Goal: Book appointment/travel/reservation

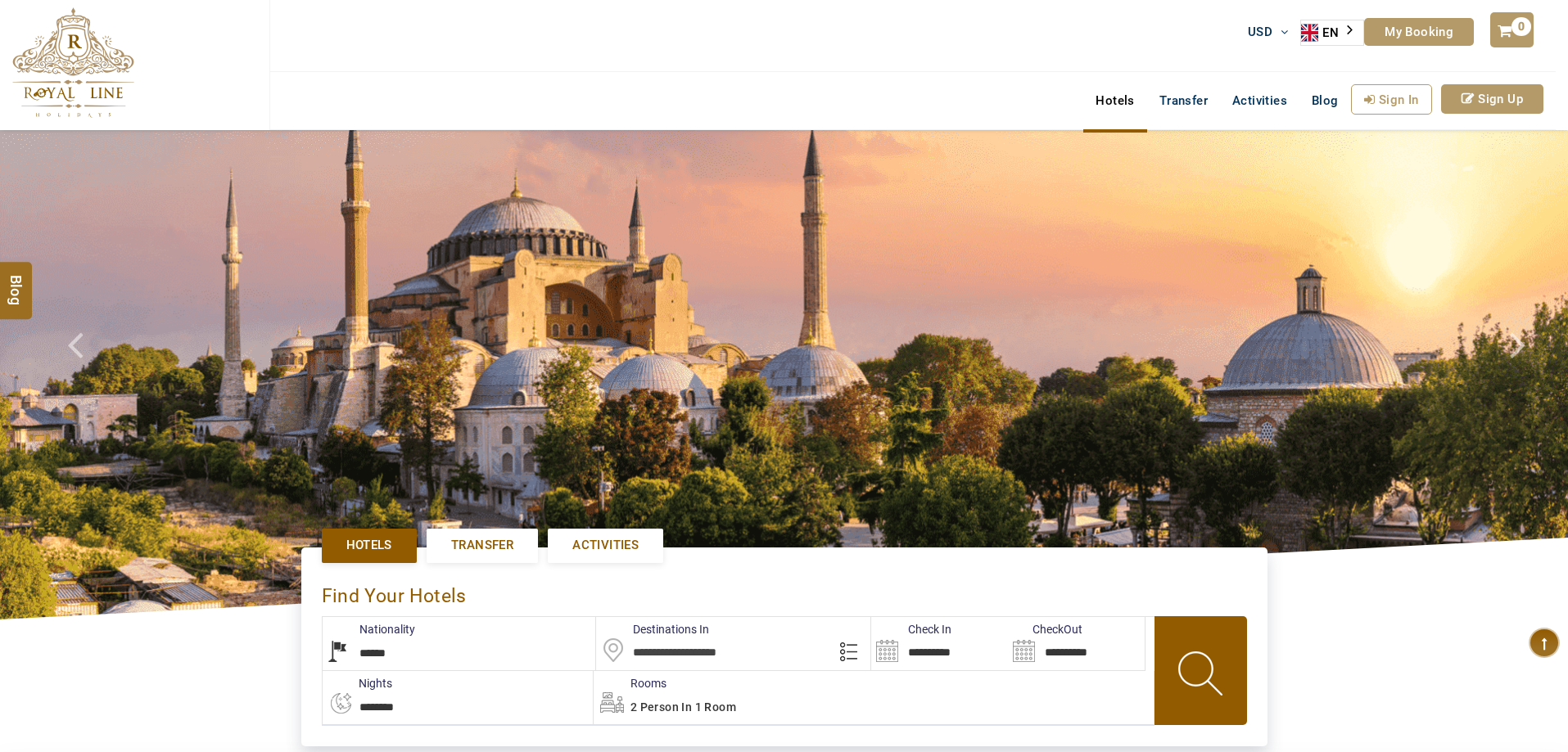
select select "******"
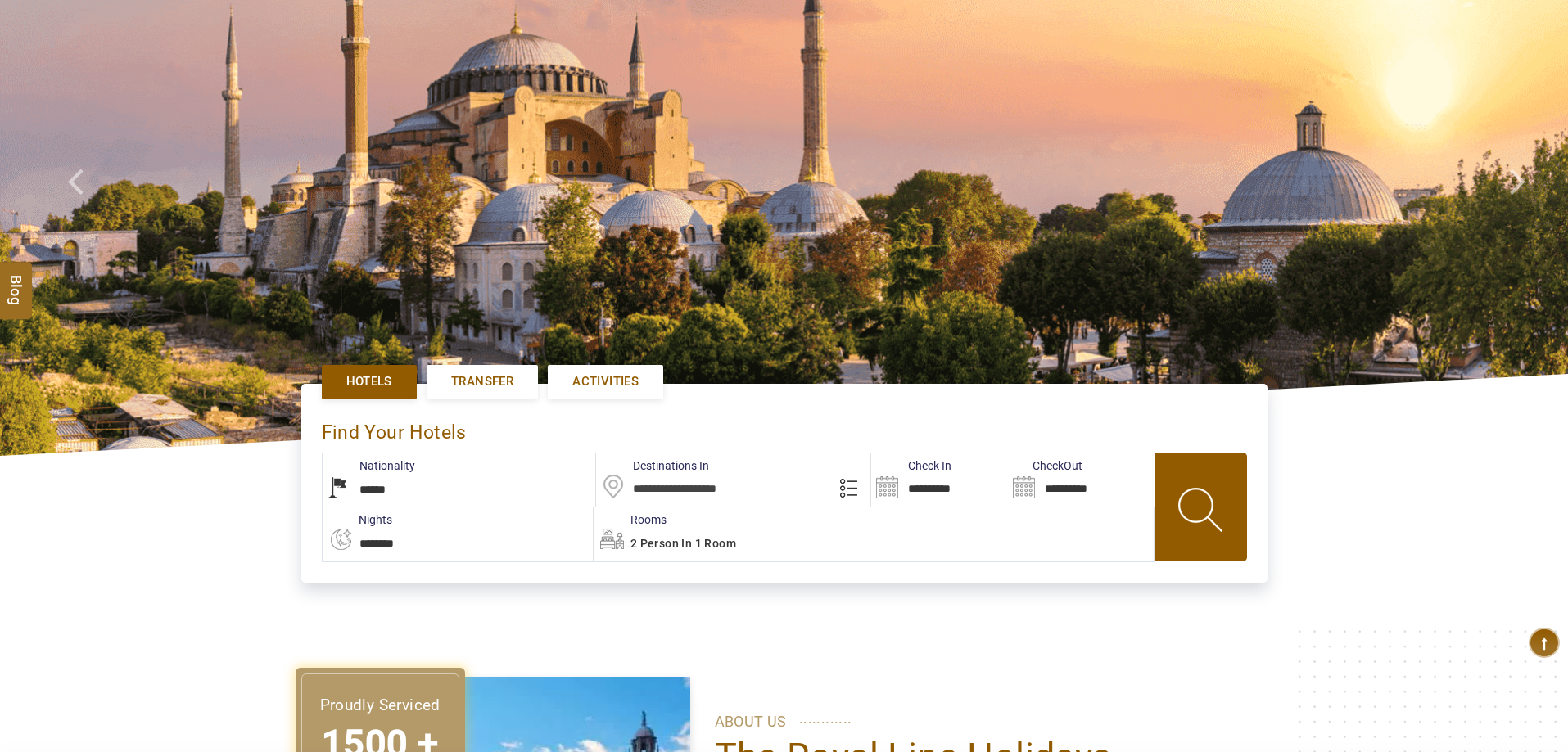
click at [638, 377] on span "Activities" at bounding box center [605, 381] width 67 height 17
click at [608, 385] on span "Activities" at bounding box center [605, 381] width 67 height 17
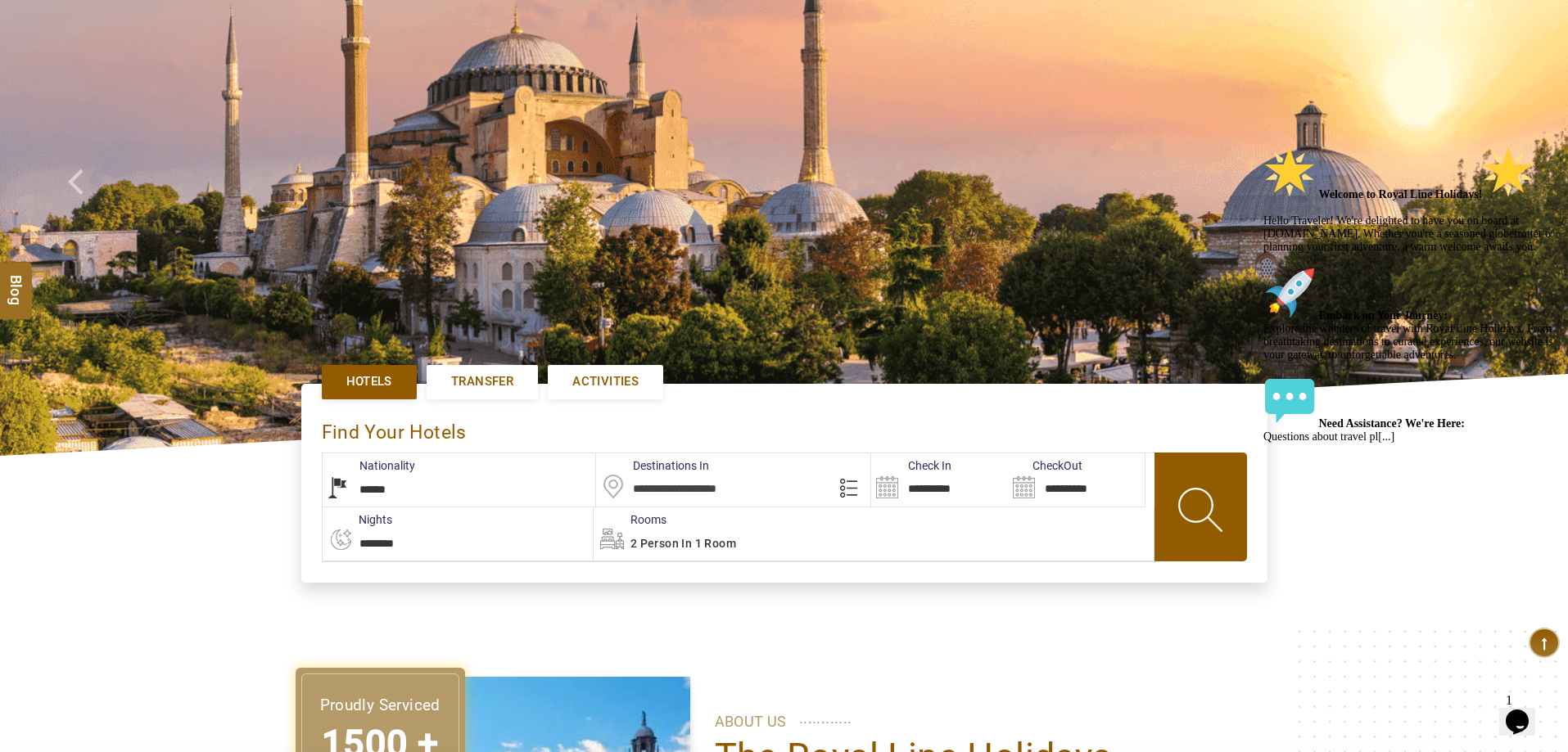
click at [1543, 146] on div "Chat attention grabber" at bounding box center [1410, 146] width 295 height 0
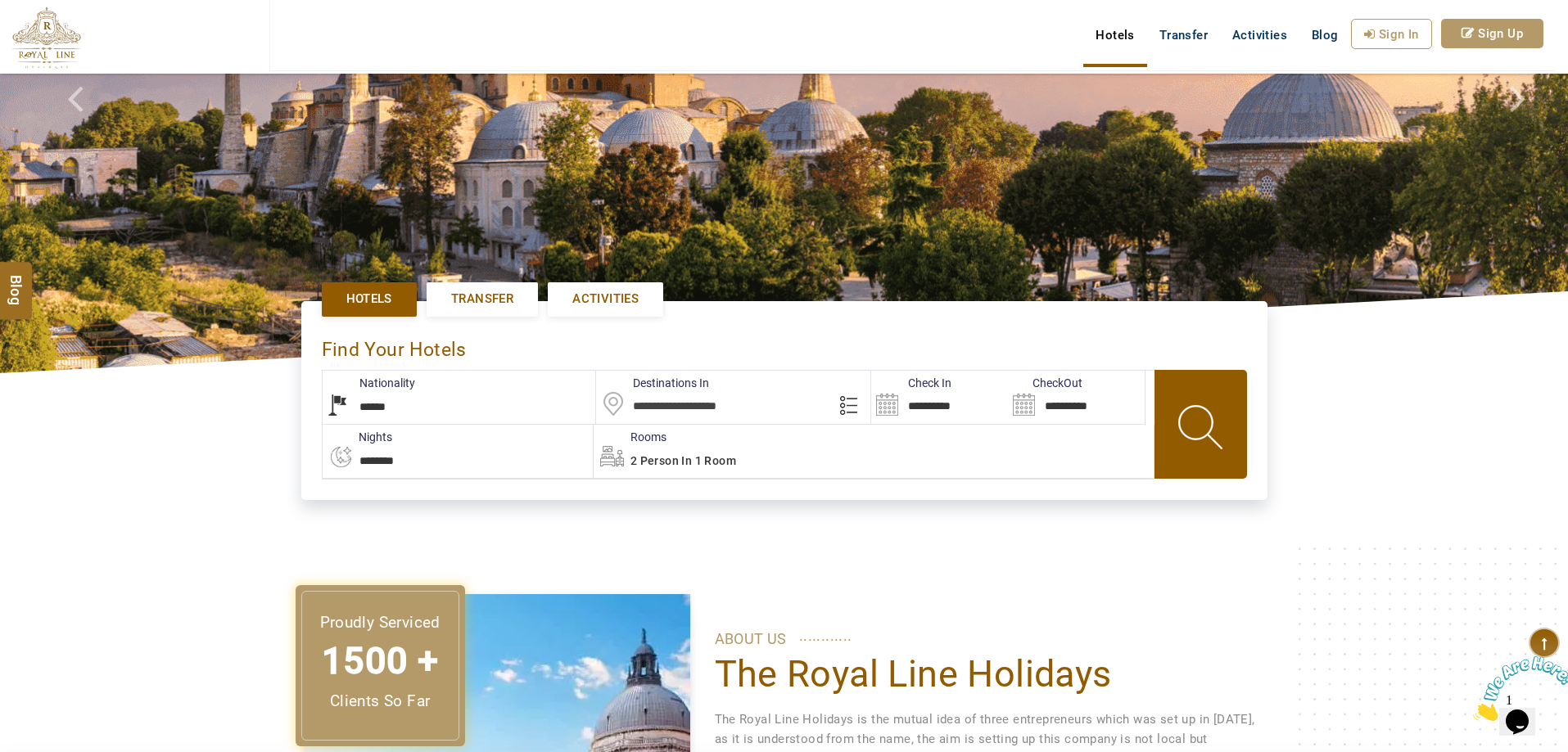
scroll to position [245, 0]
click at [579, 300] on span "Activities" at bounding box center [605, 299] width 67 height 17
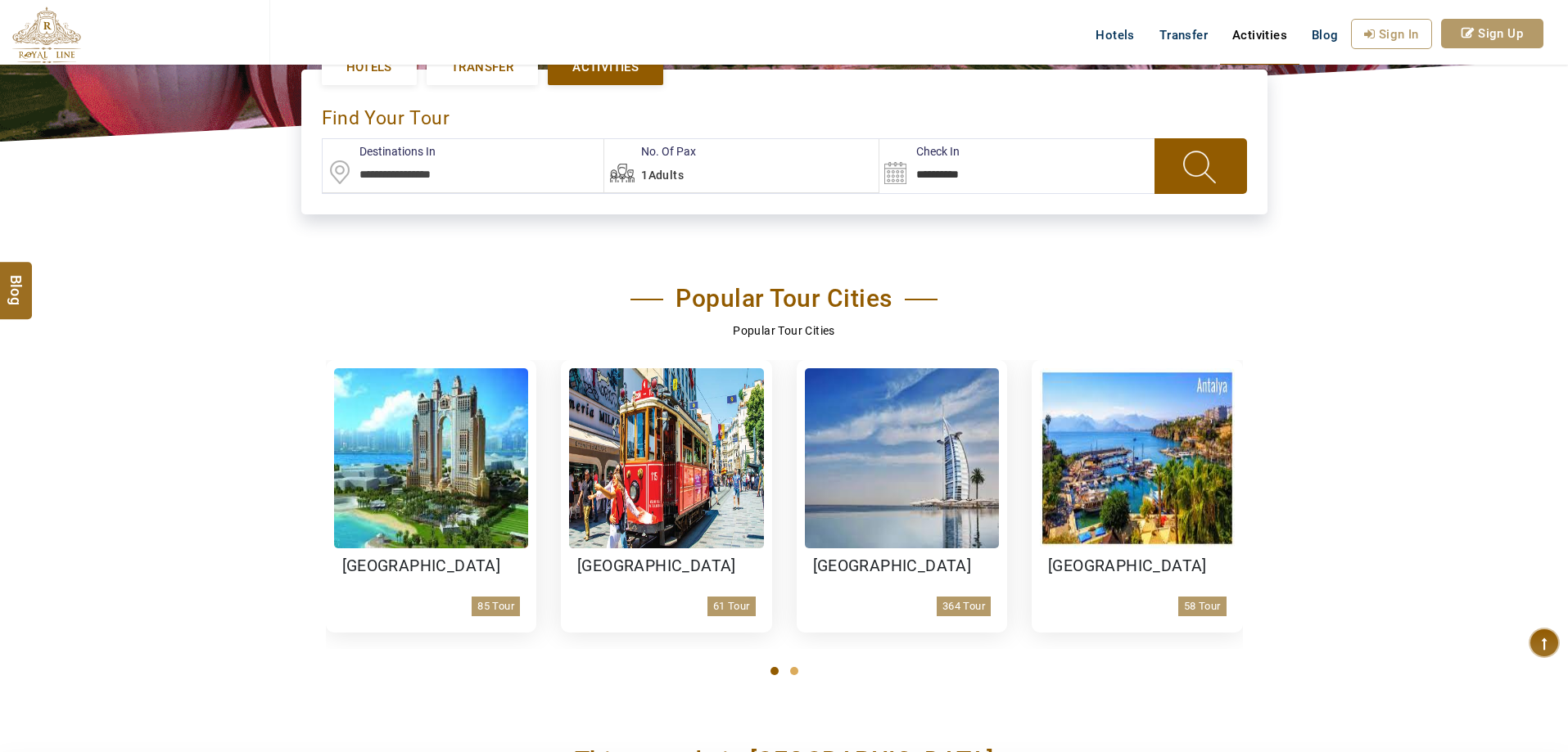
scroll to position [491, 0]
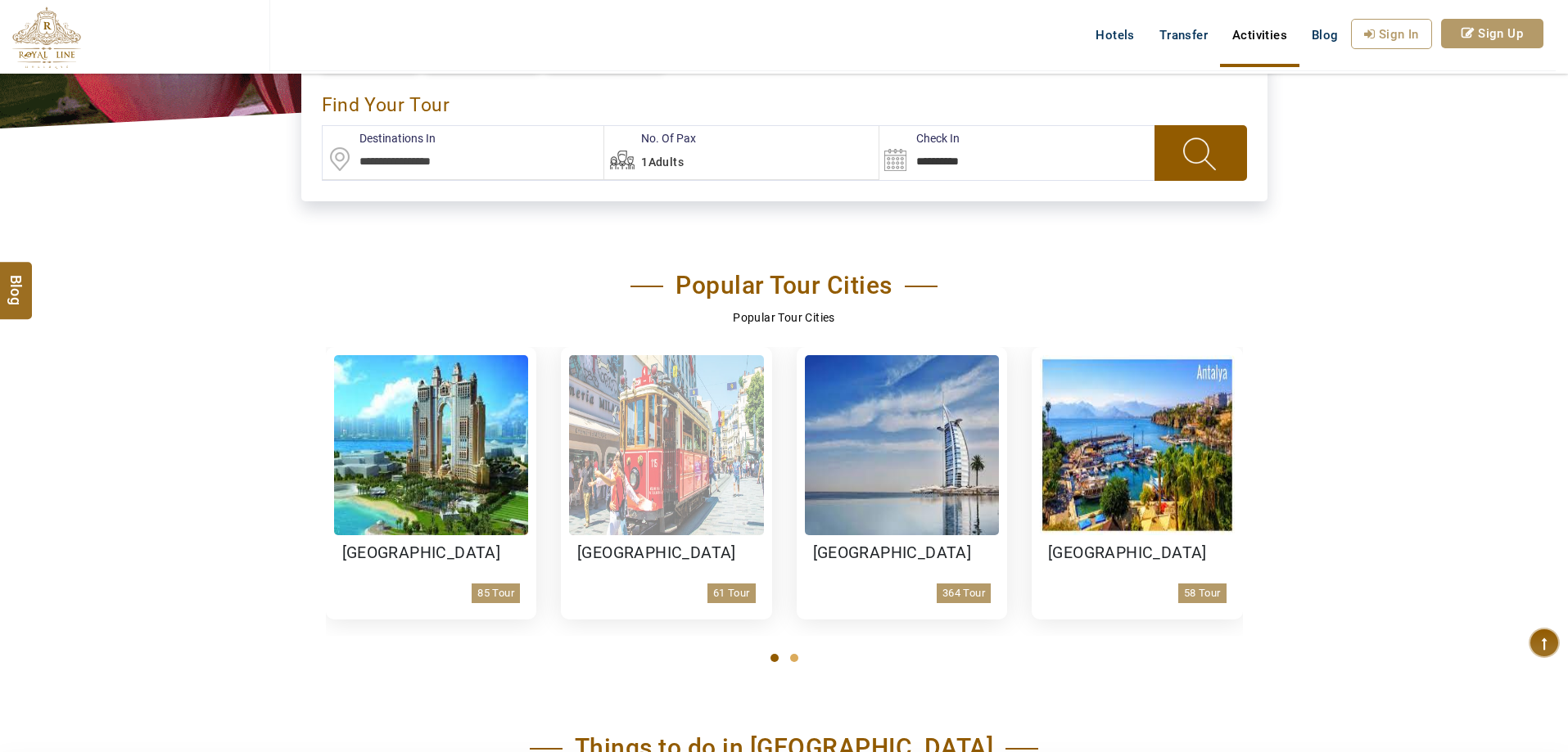
click at [663, 482] on img at bounding box center [667, 445] width 195 height 180
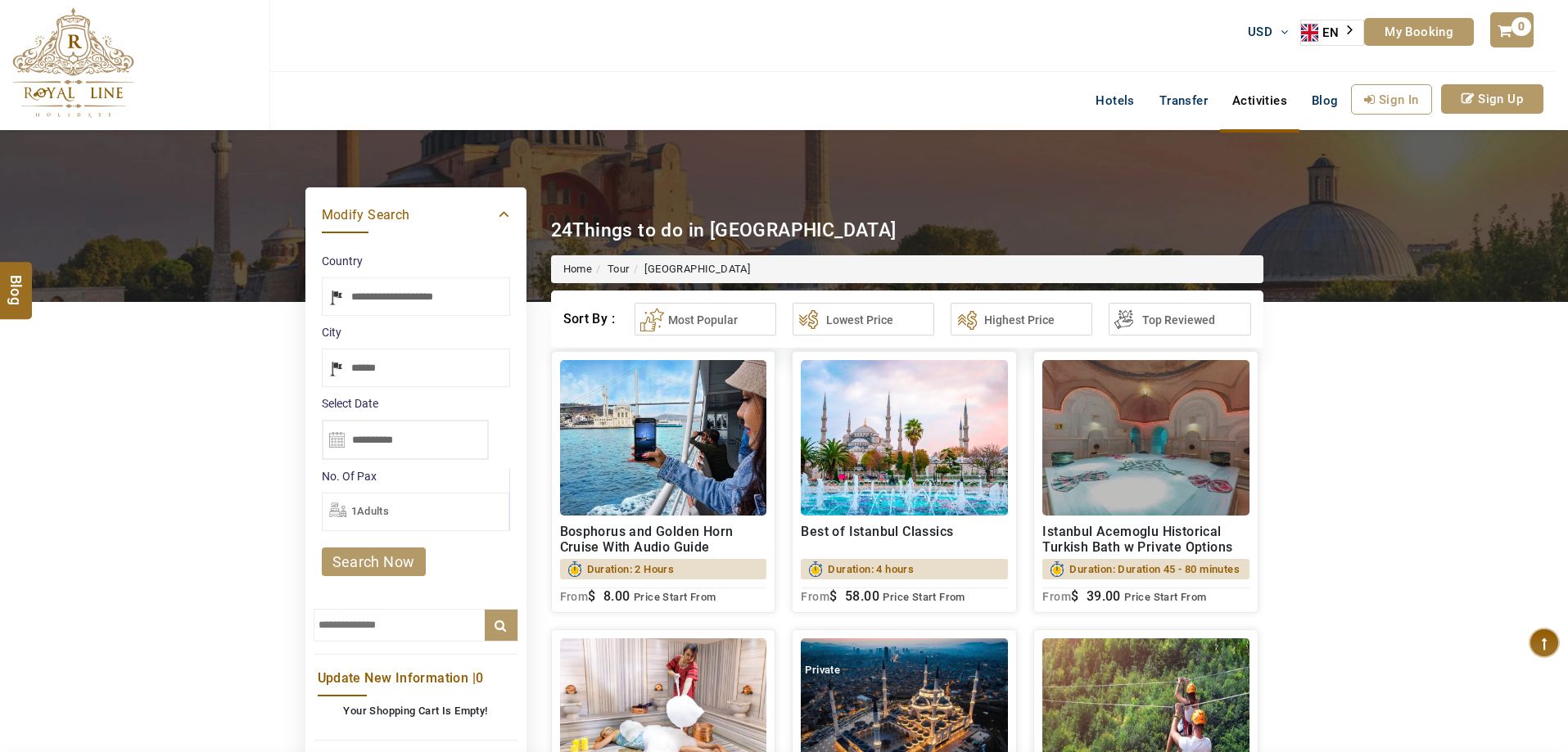
select select "*****"
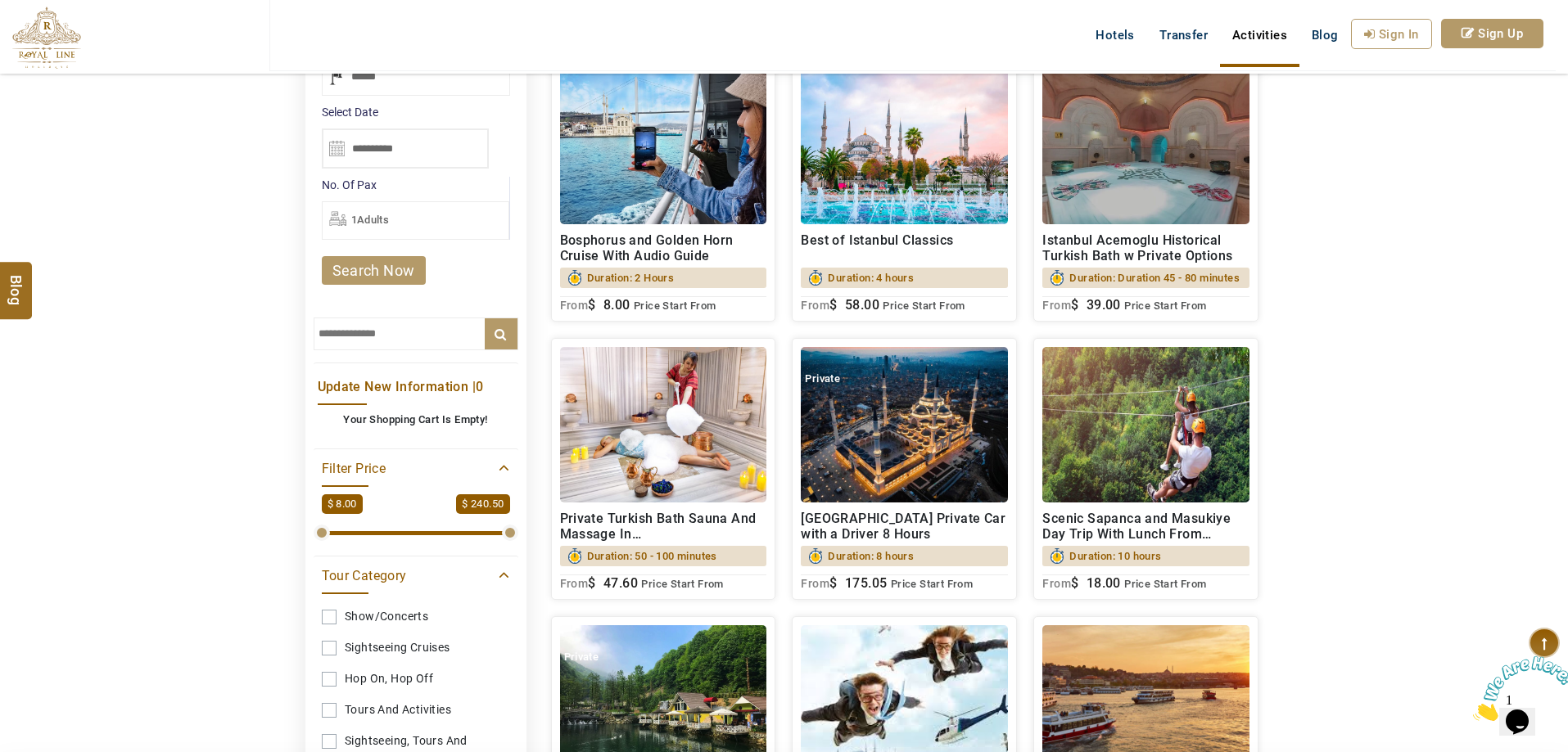
scroll to position [327, 0]
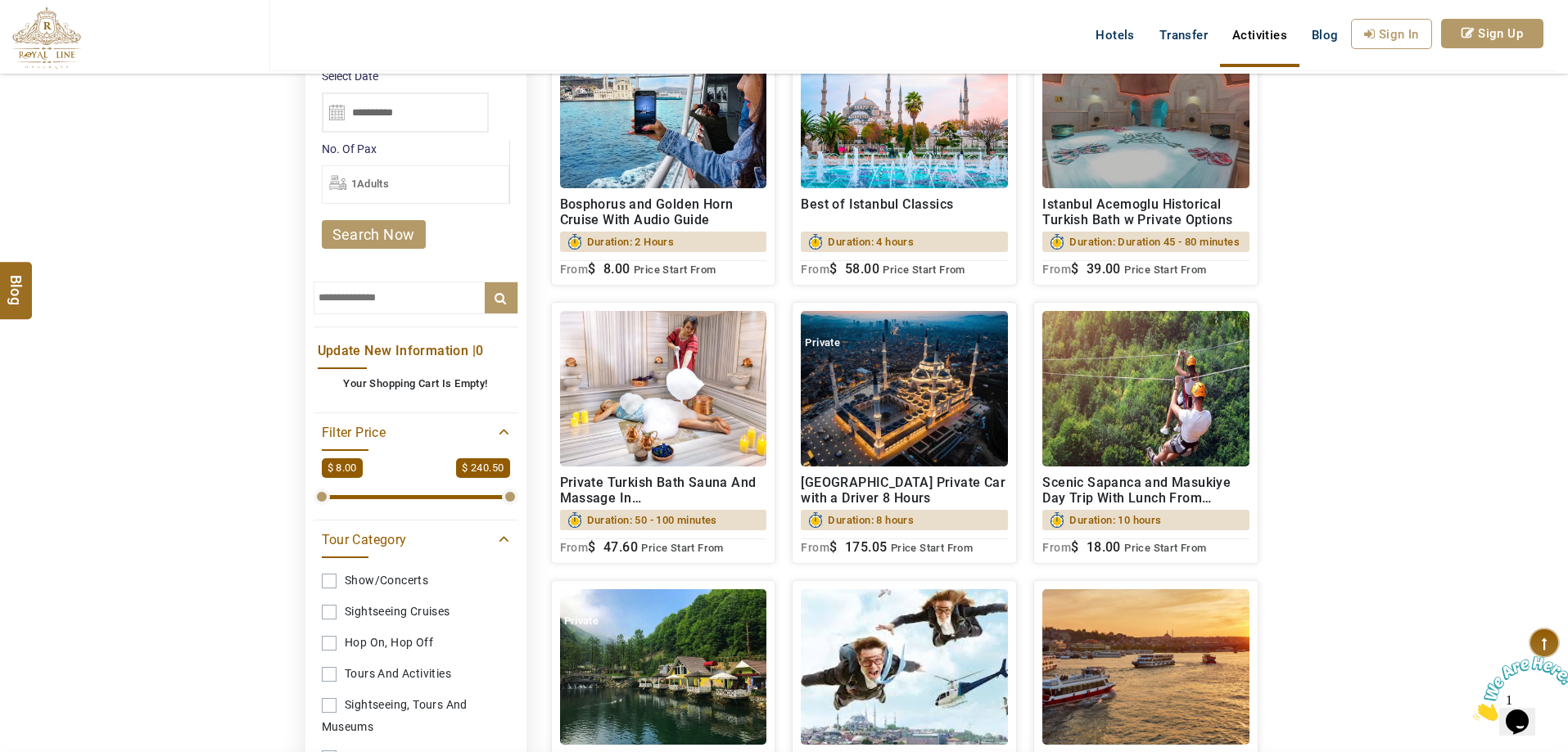
click at [636, 506] on h2 "Private Turkish Bath Sauna And Massage In [GEOGRAPHIC_DATA]" at bounding box center [664, 490] width 208 height 31
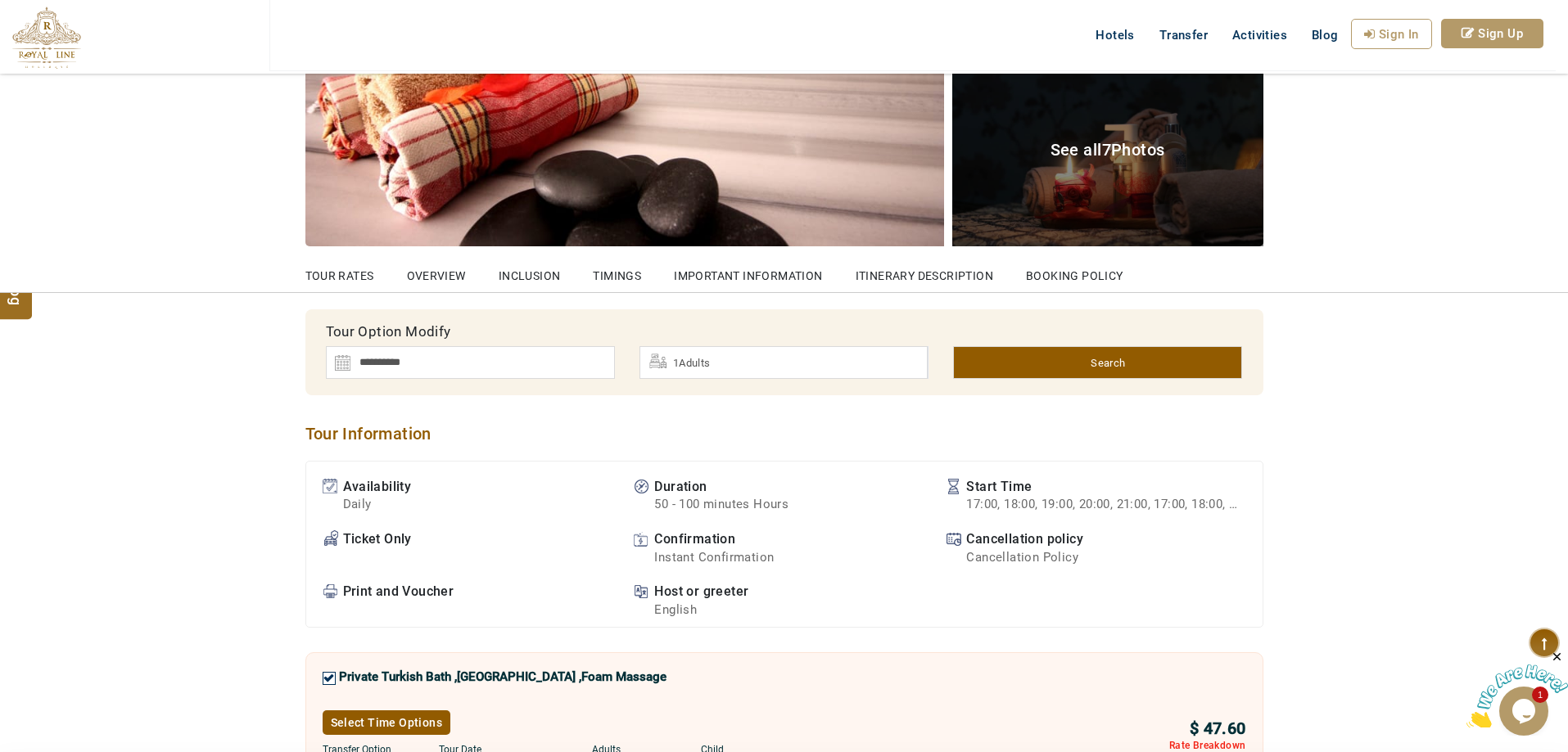
scroll to position [491, 0]
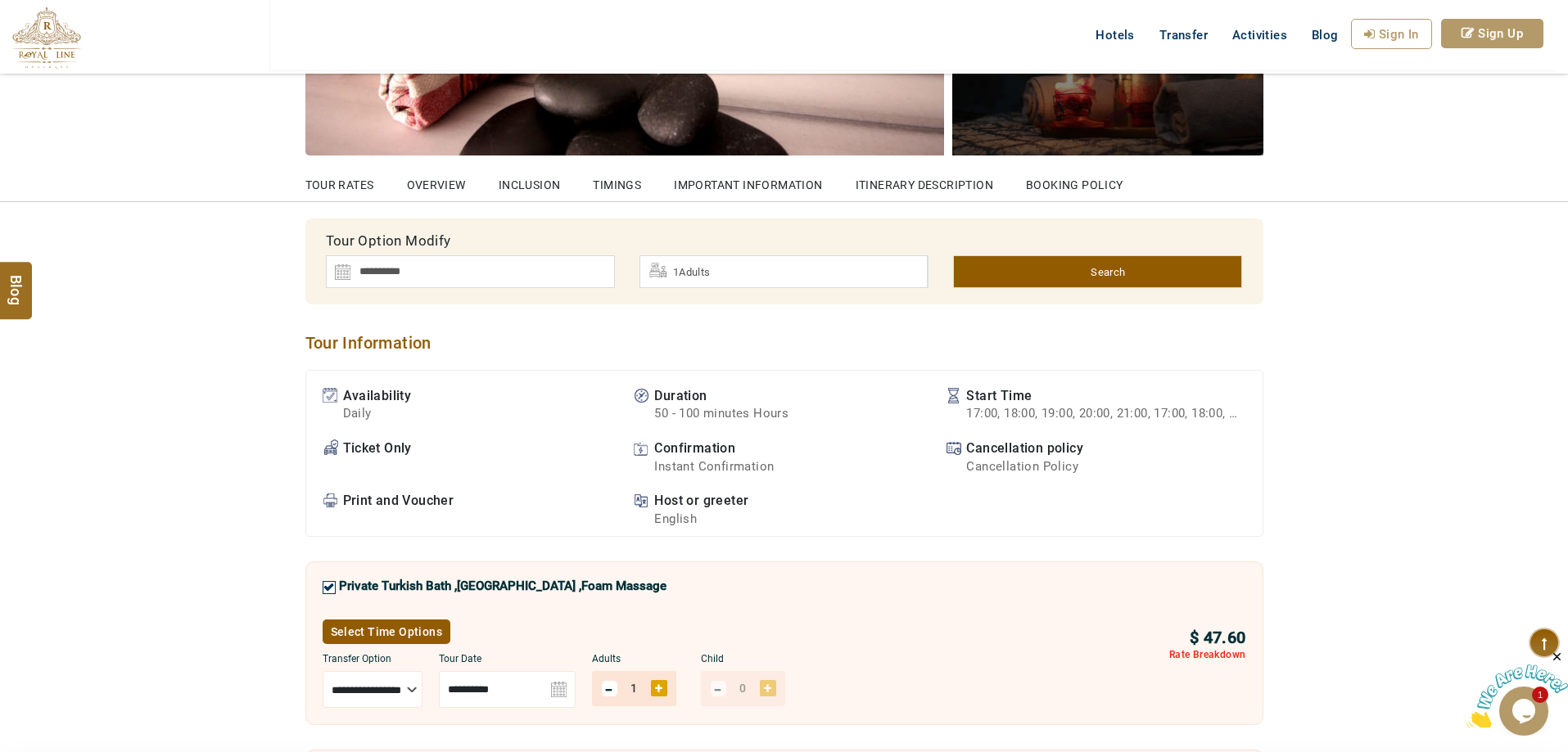
click at [431, 271] on img at bounding box center [470, 271] width 289 height 32
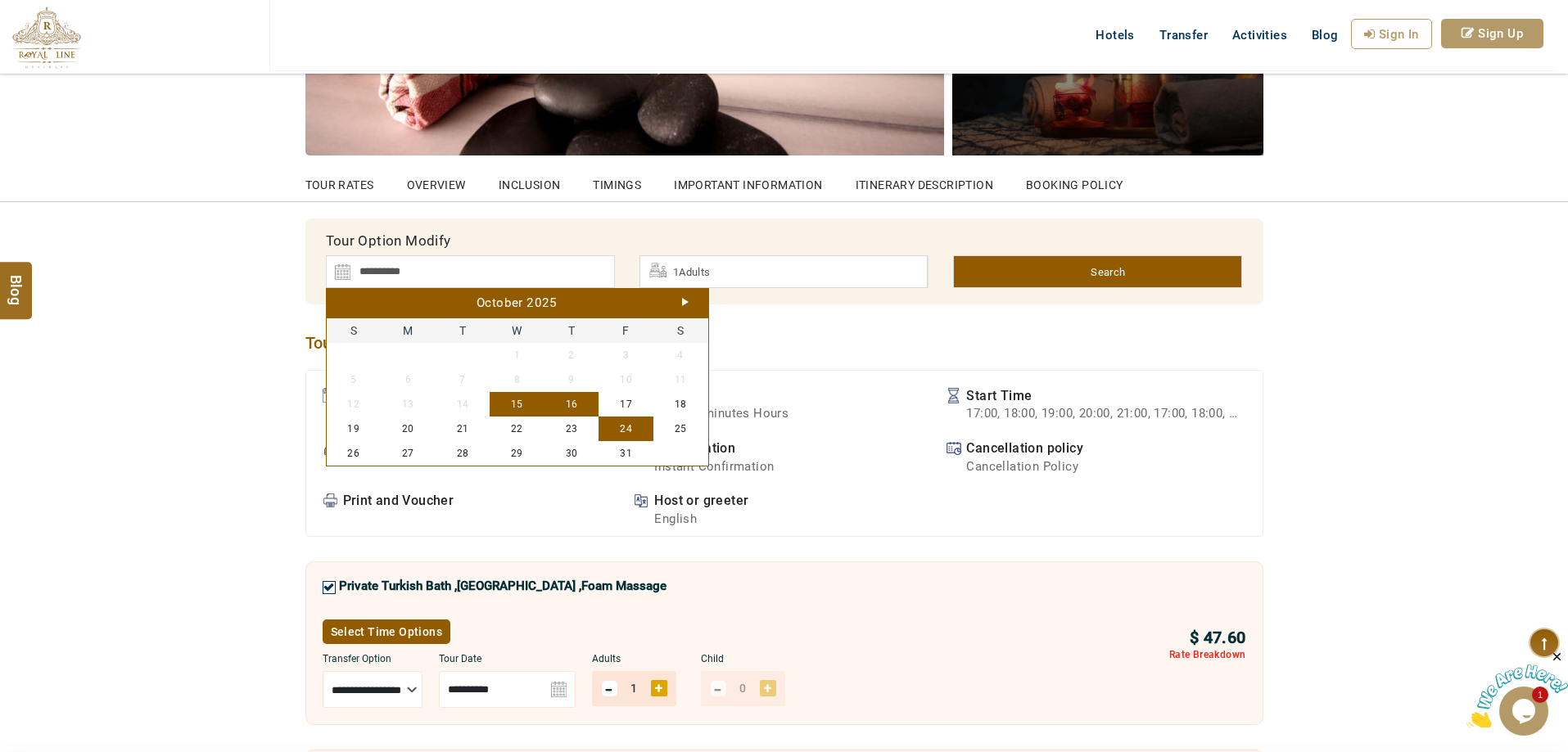
click at [635, 432] on link "24" at bounding box center [625, 428] width 55 height 24
type input "**********"
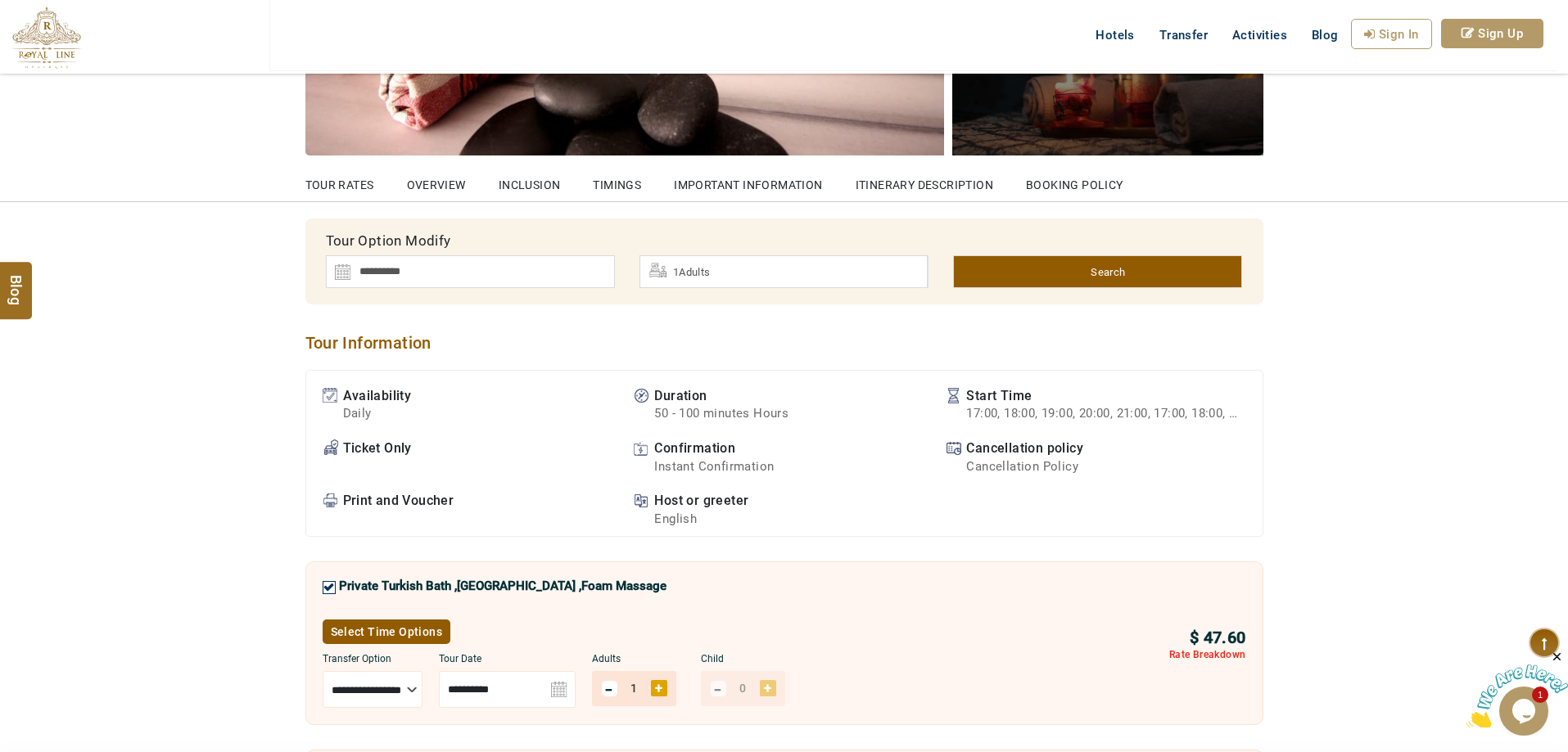
click at [766, 263] on div "1Adults" at bounding box center [783, 271] width 288 height 32
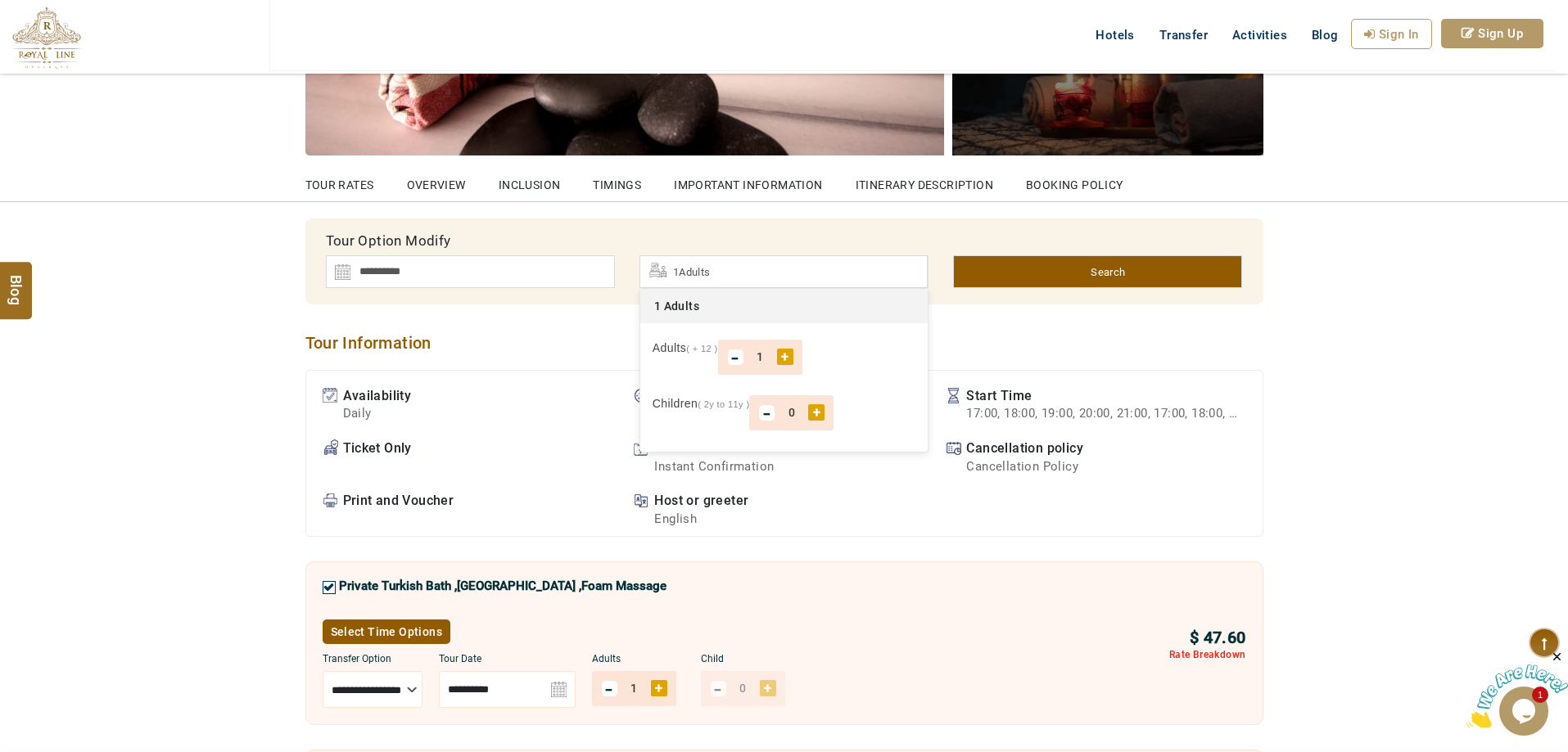
click at [779, 360] on div "+" at bounding box center [785, 357] width 16 height 16
click at [1000, 272] on link "Search" at bounding box center [1097, 271] width 289 height 32
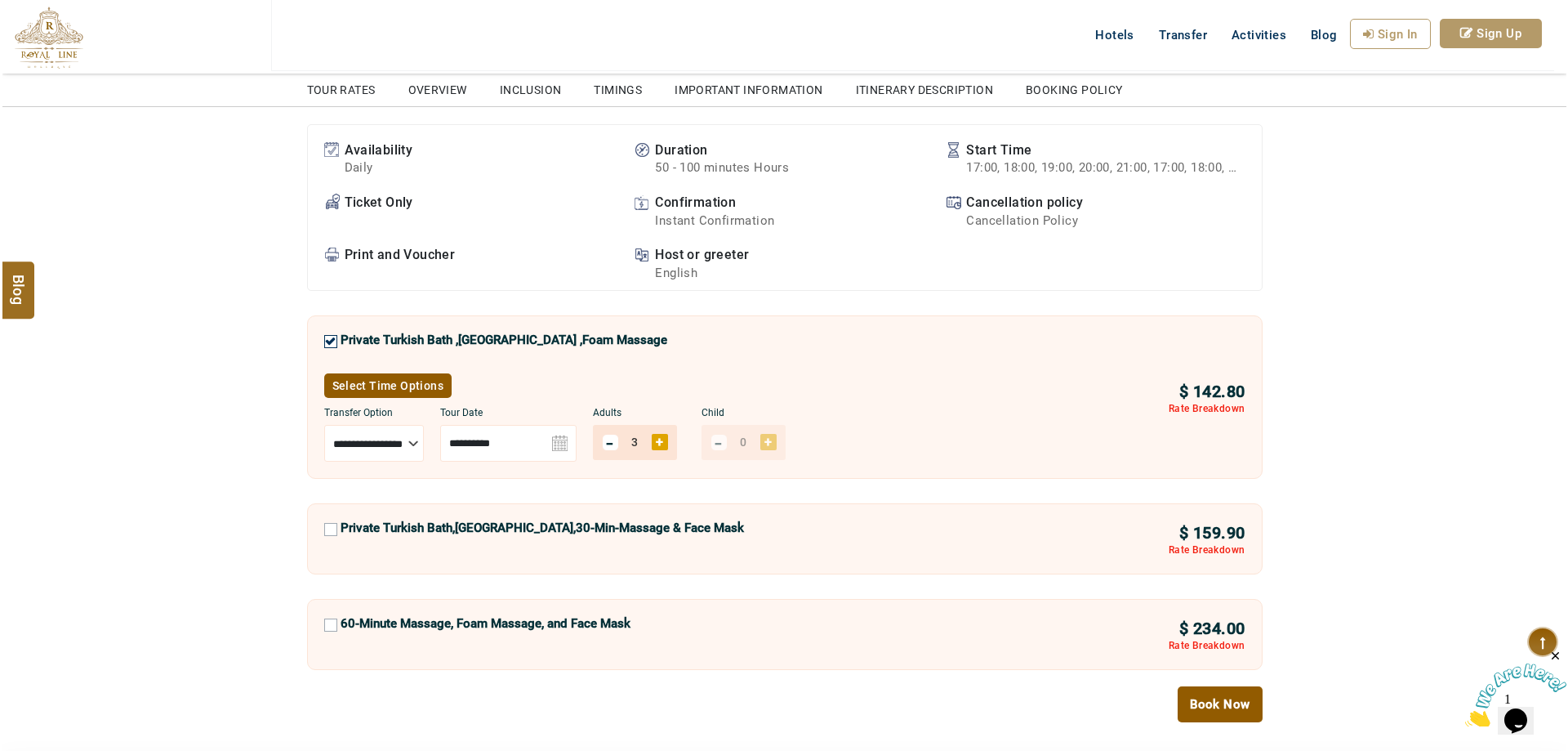
scroll to position [818, 0]
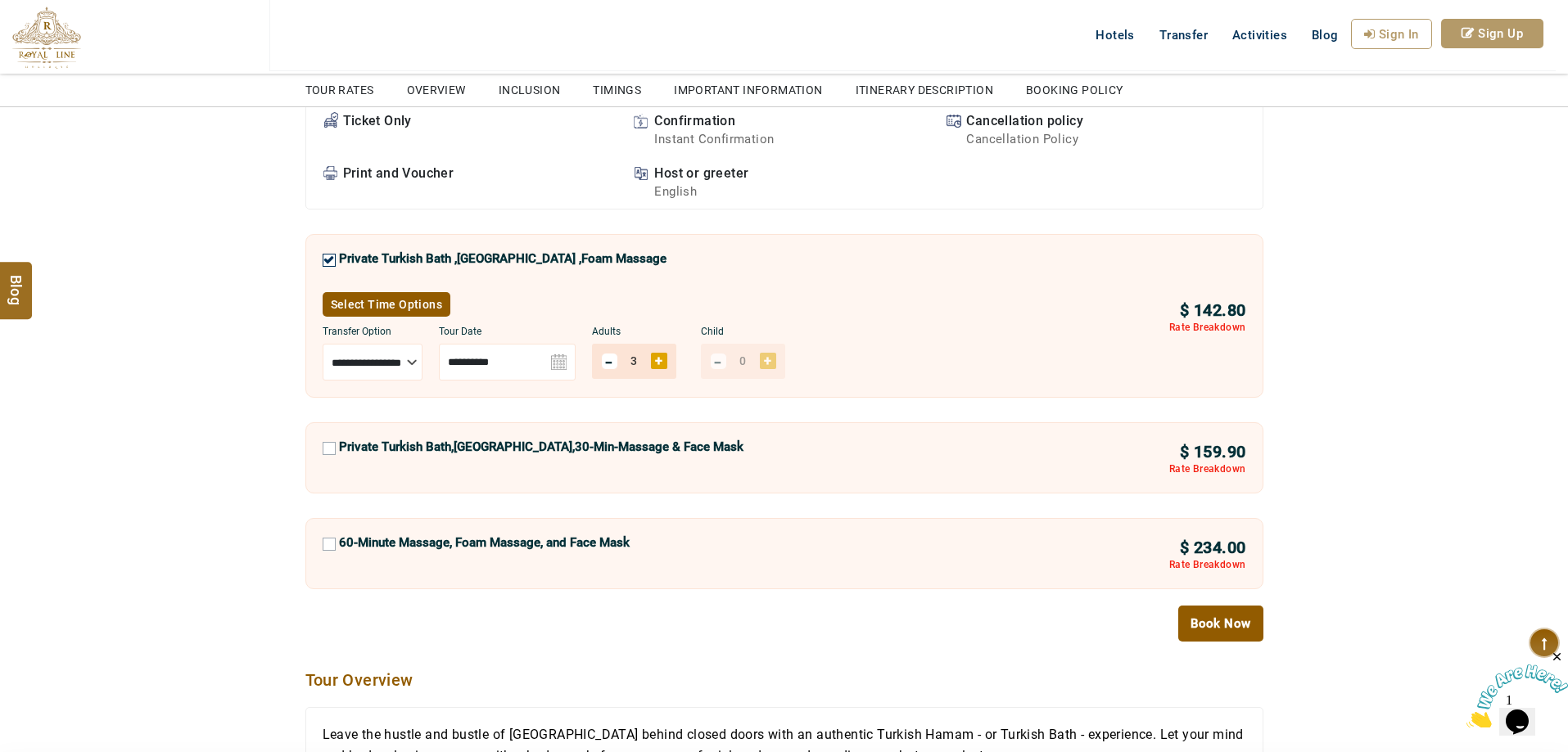
click at [412, 302] on link "Select Time Options" at bounding box center [387, 304] width 128 height 24
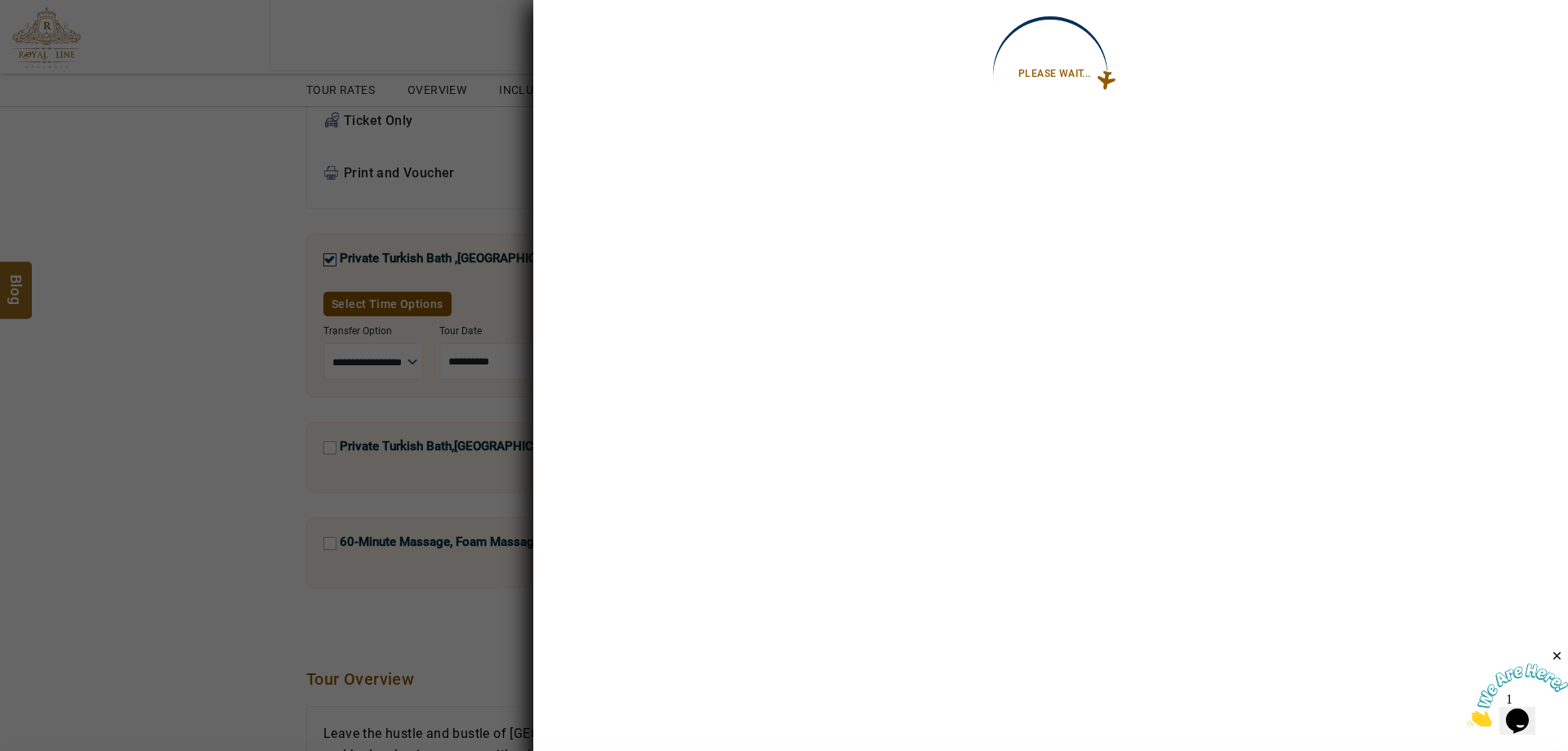
select select "*"
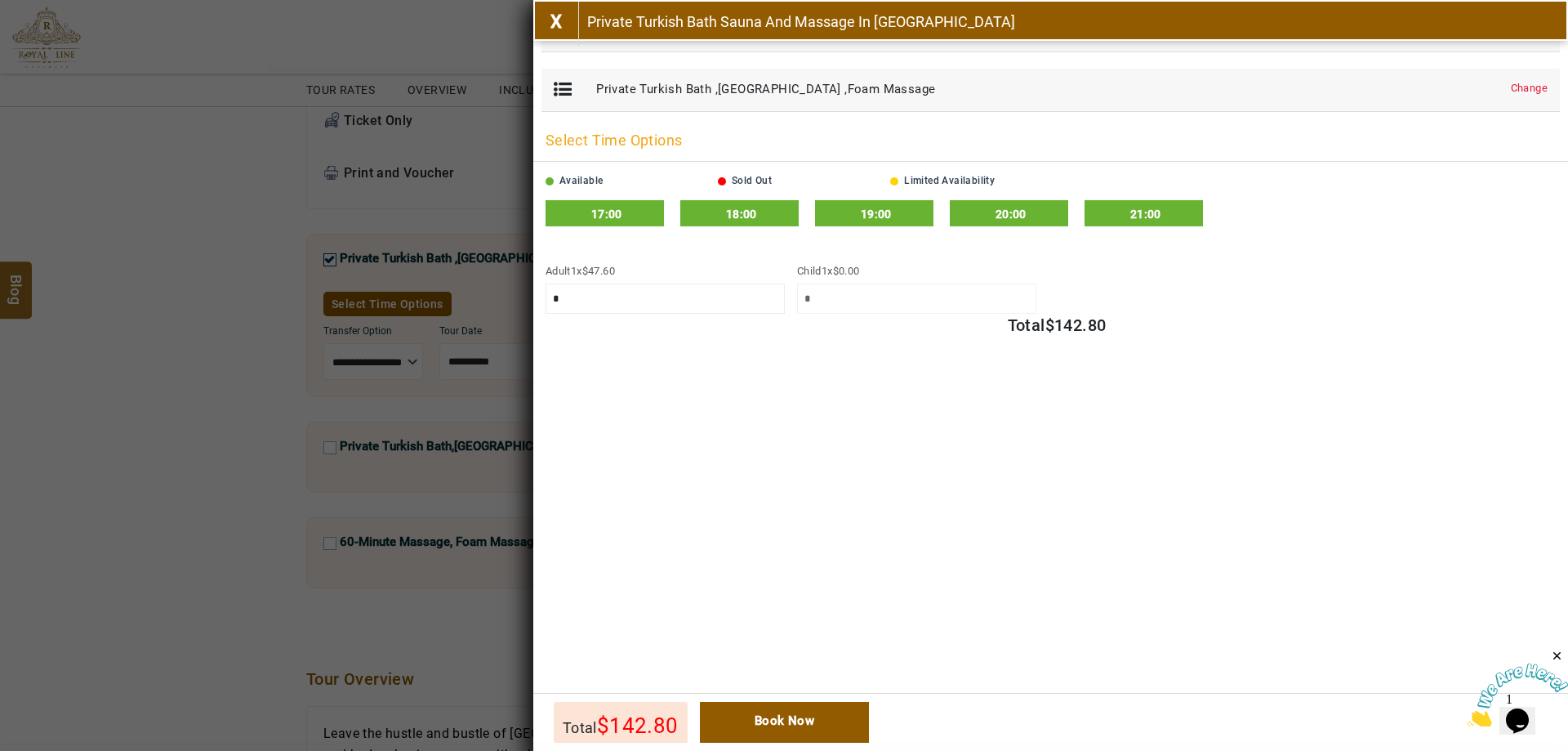
click at [1006, 212] on span "20:00" at bounding box center [1011, 214] width 31 height 14
click at [810, 719] on link "Book Now" at bounding box center [785, 722] width 170 height 41
click at [808, 716] on link "Book Now" at bounding box center [785, 722] width 170 height 41
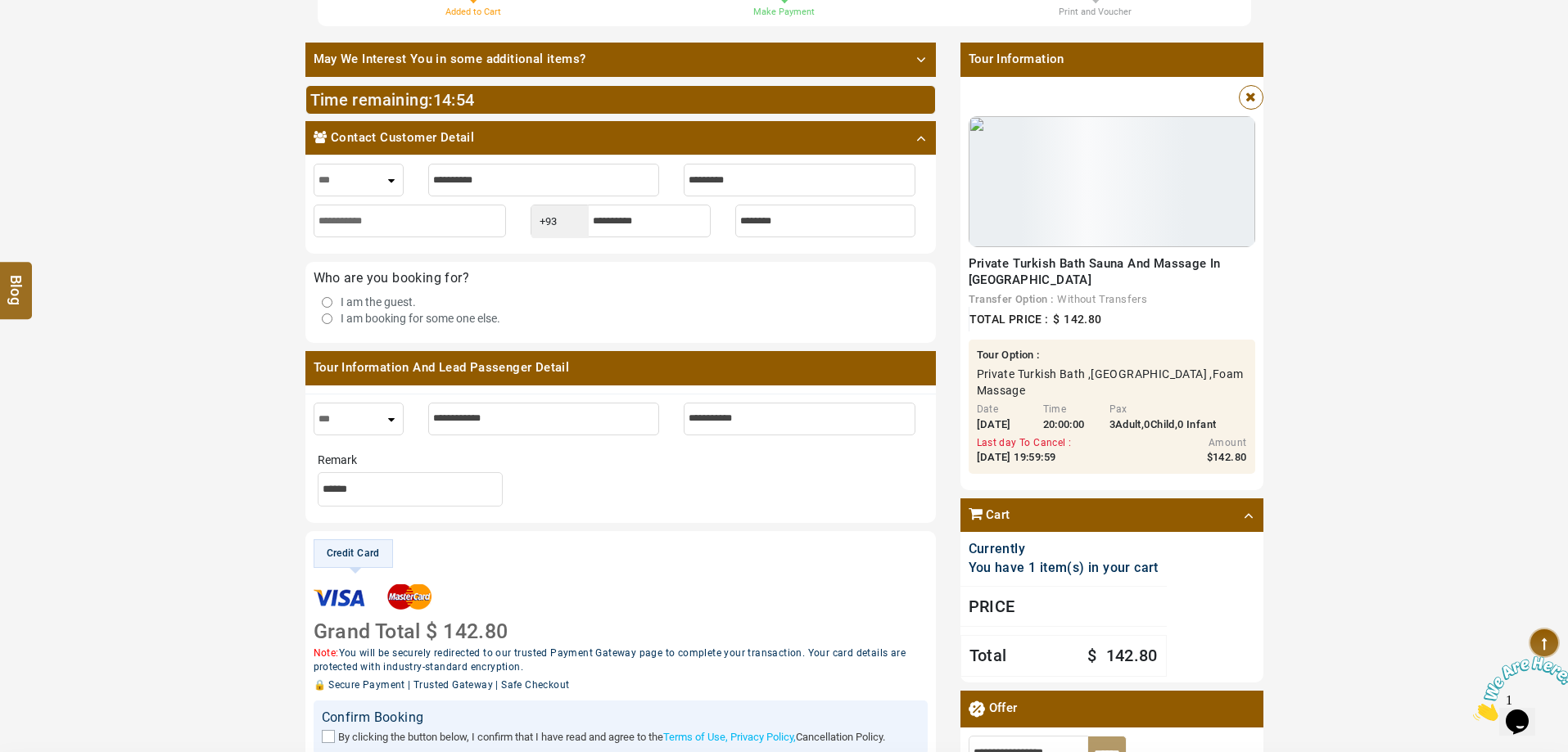
scroll to position [409, 0]
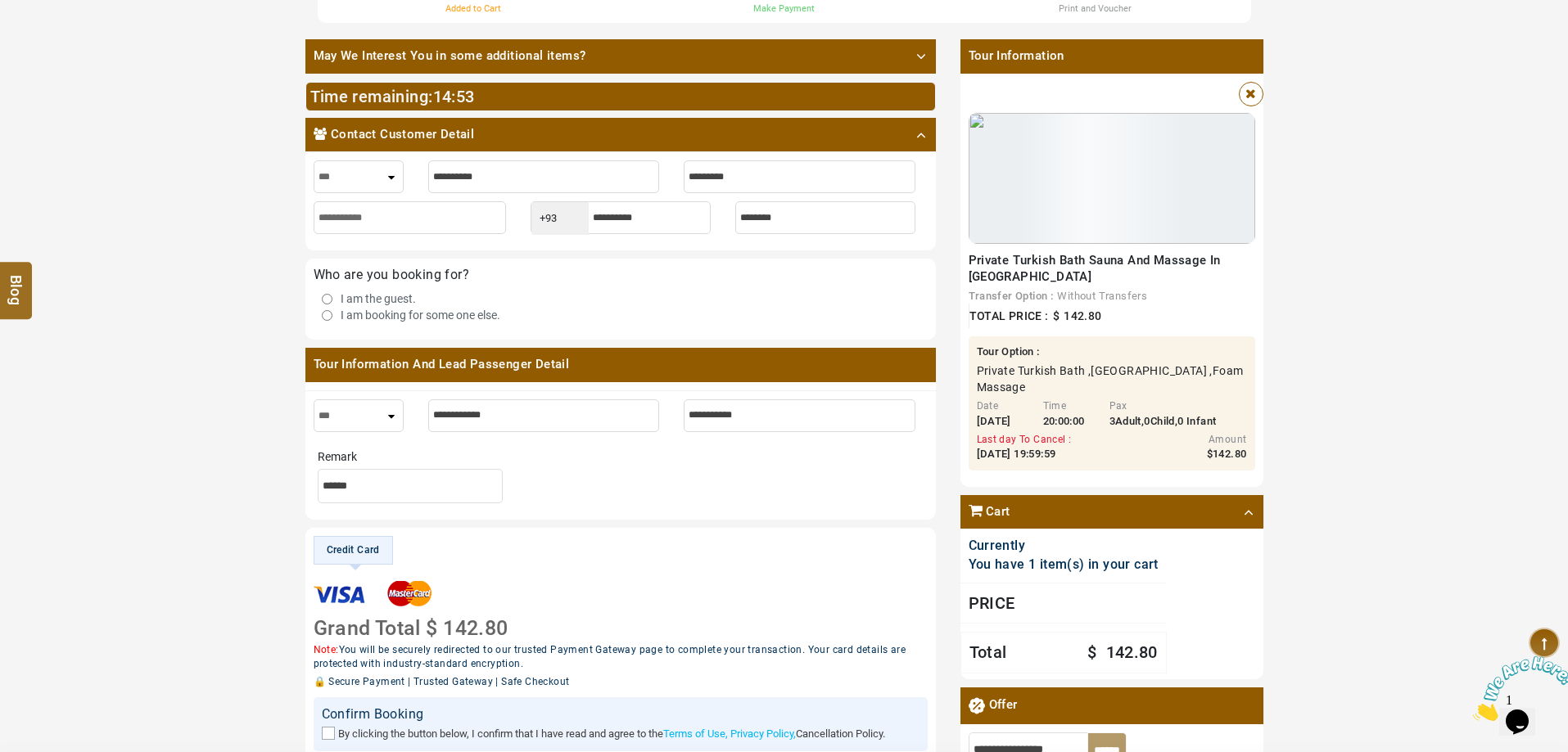
click at [341, 319] on label "I am booking for some one else." at bounding box center [420, 315] width 160 height 16
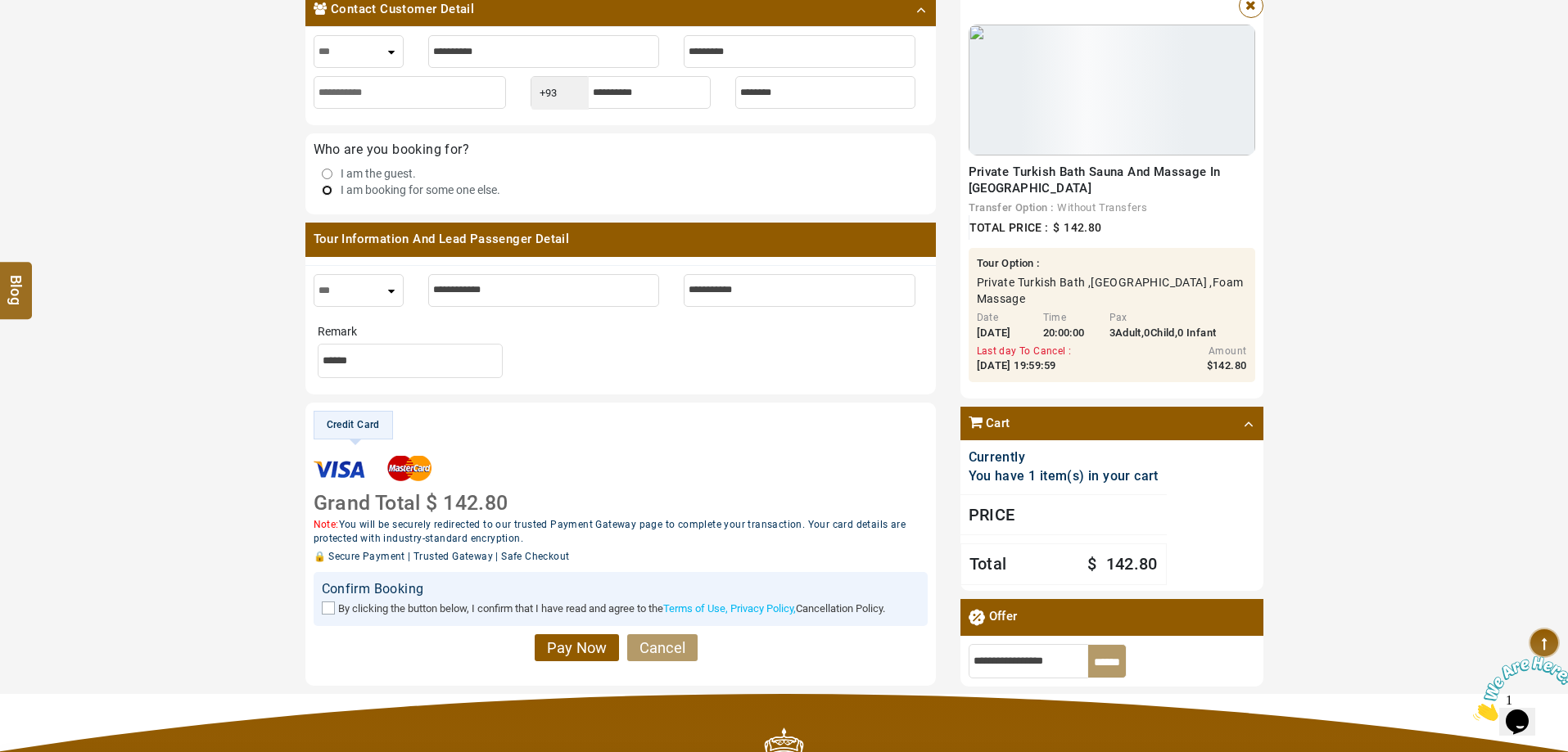
scroll to position [327, 0]
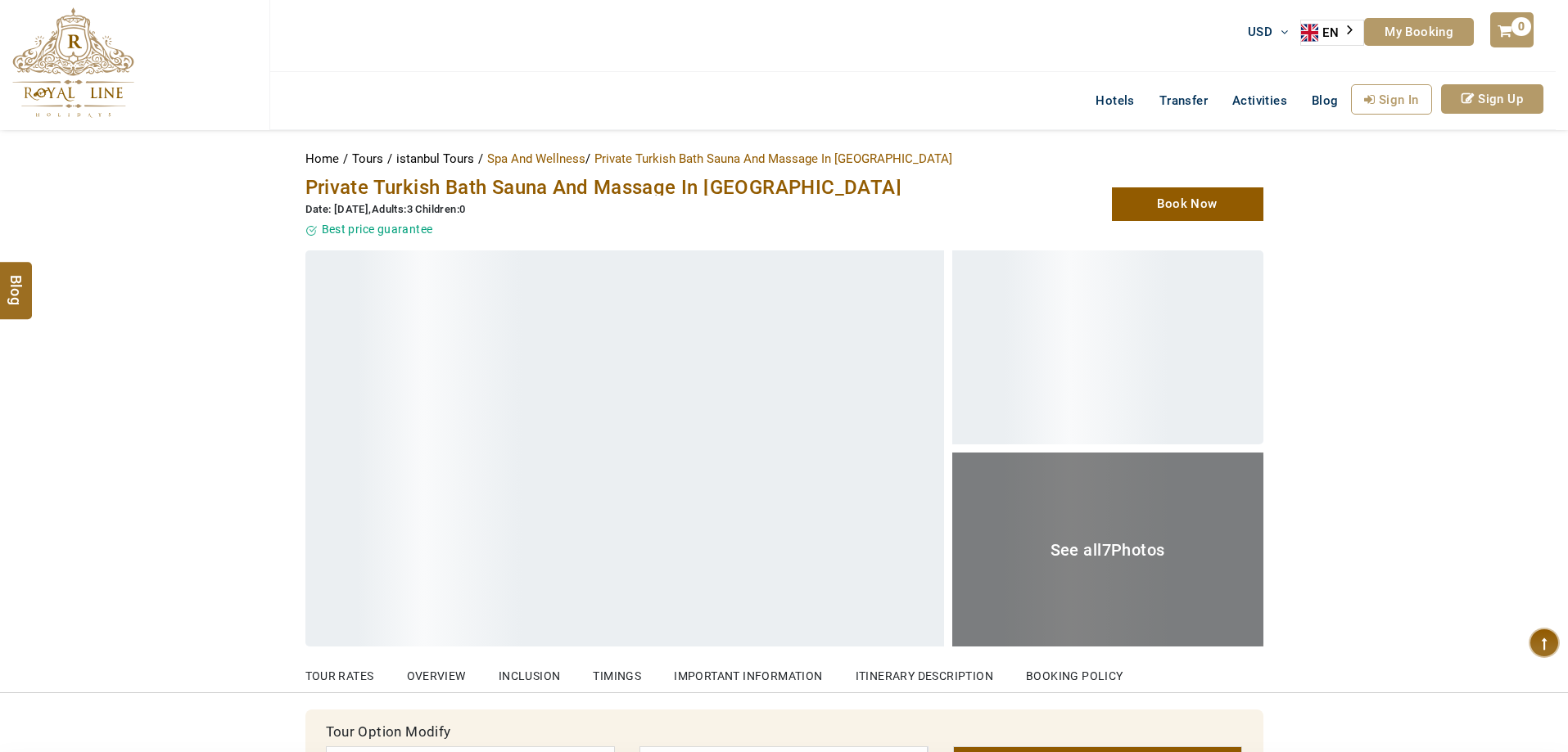
select select
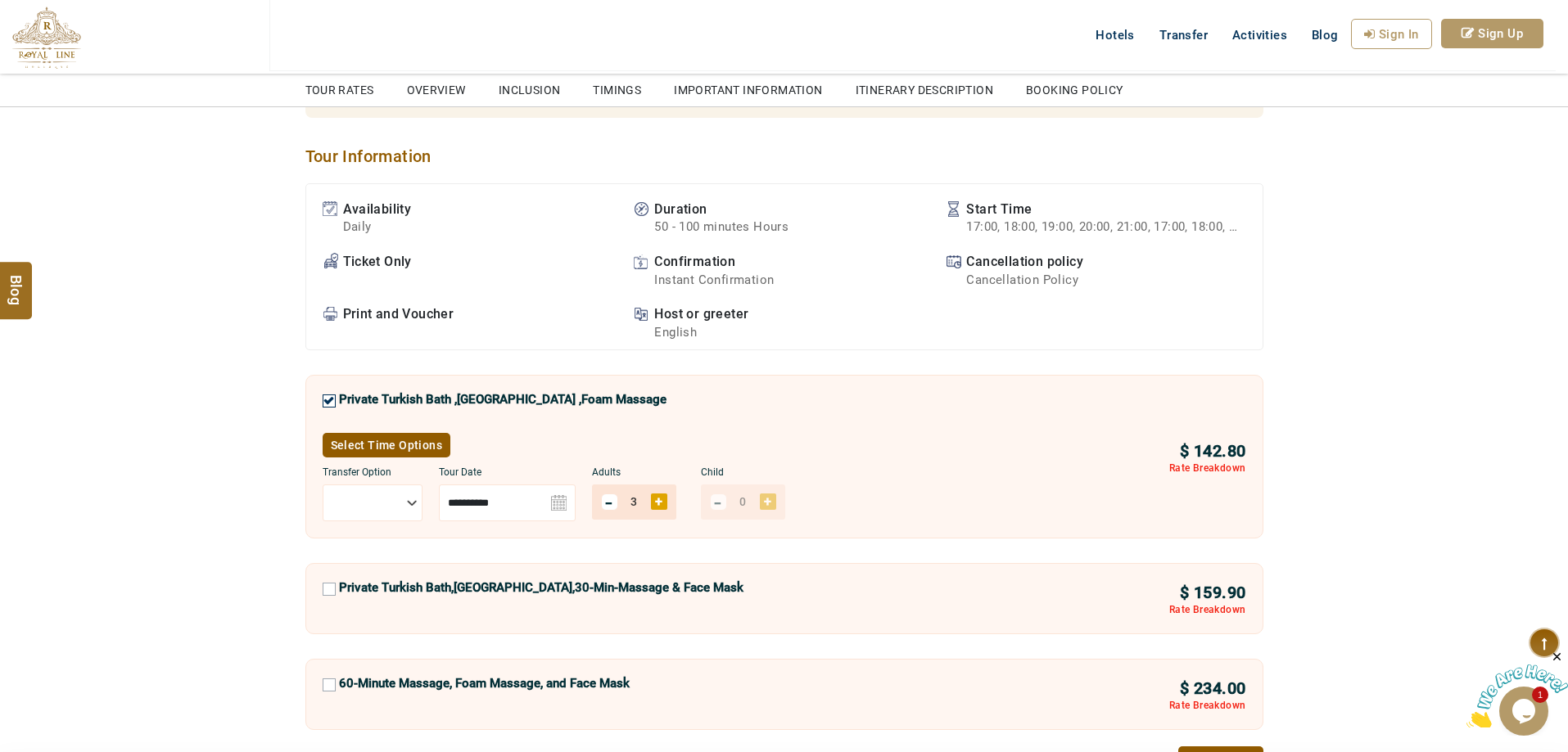
scroll to position [900, 0]
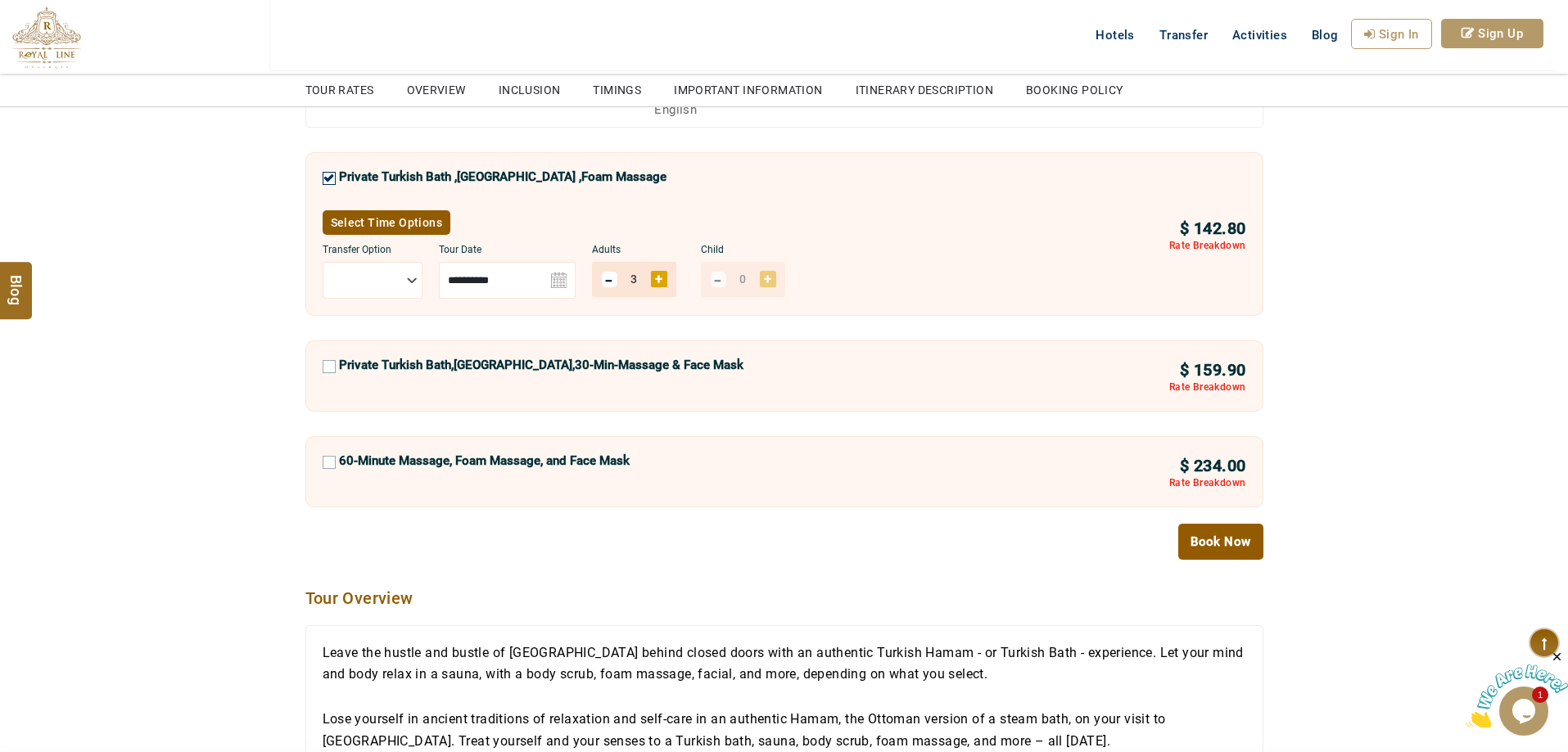
click at [493, 366] on label "Private Turkish Bath,[GEOGRAPHIC_DATA],30-Min-Massage & Face Mask" at bounding box center [541, 370] width 404 height 24
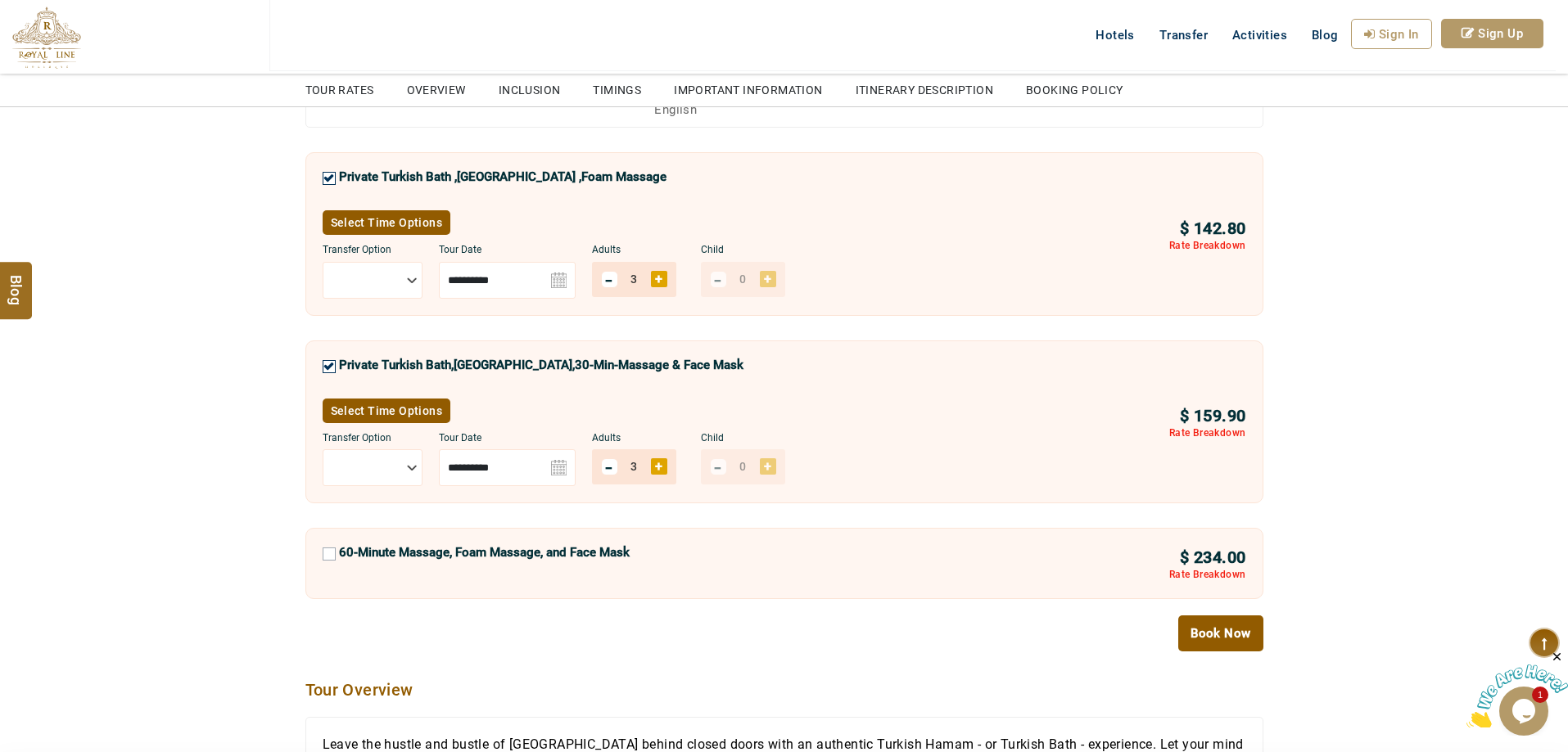
click at [331, 170] on div "Private Turkish Bath ,[GEOGRAPHIC_DATA] ,Foam Massage" at bounding box center [494, 184] width 344 height 29
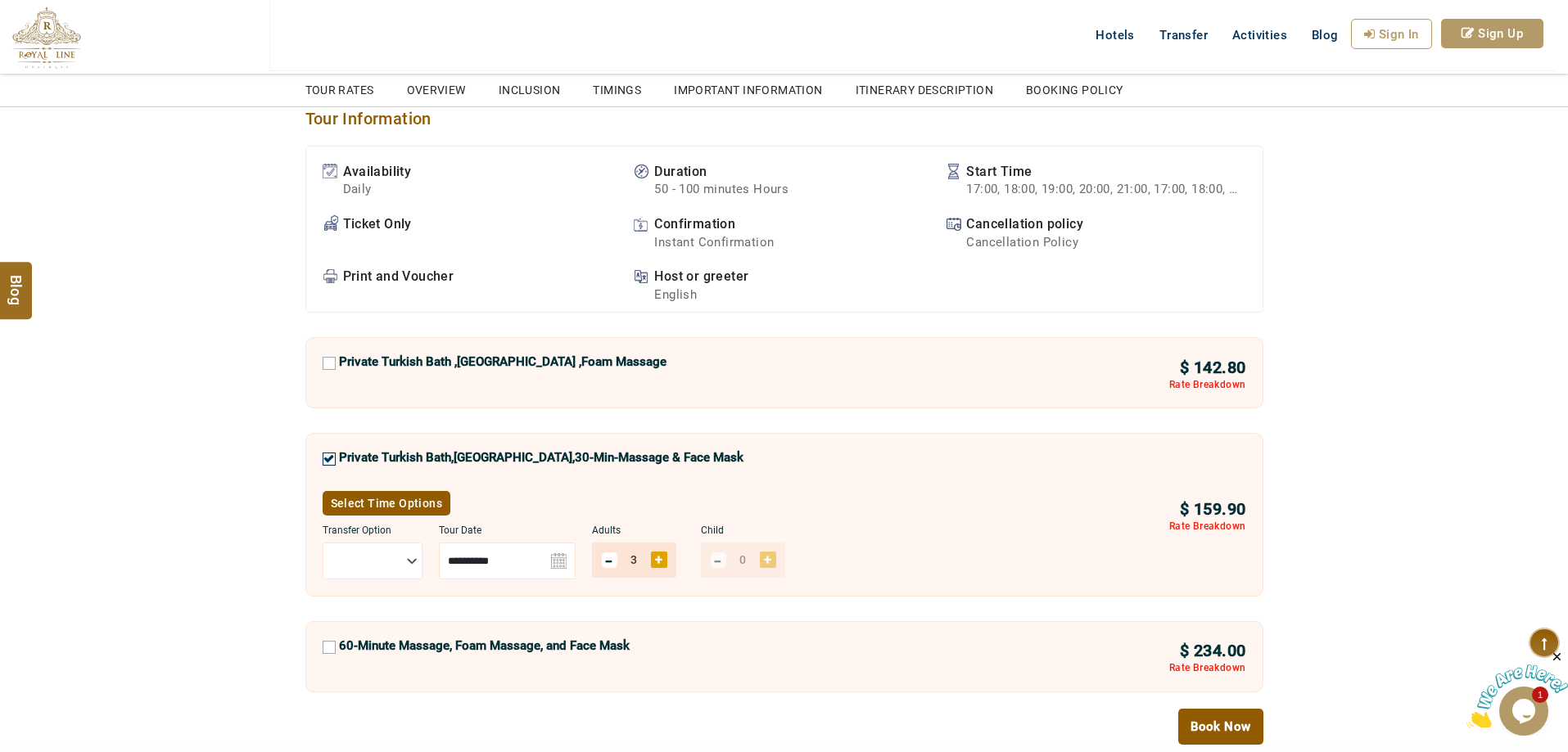
scroll to position [819, 0]
